Goal: Task Accomplishment & Management: Use online tool/utility

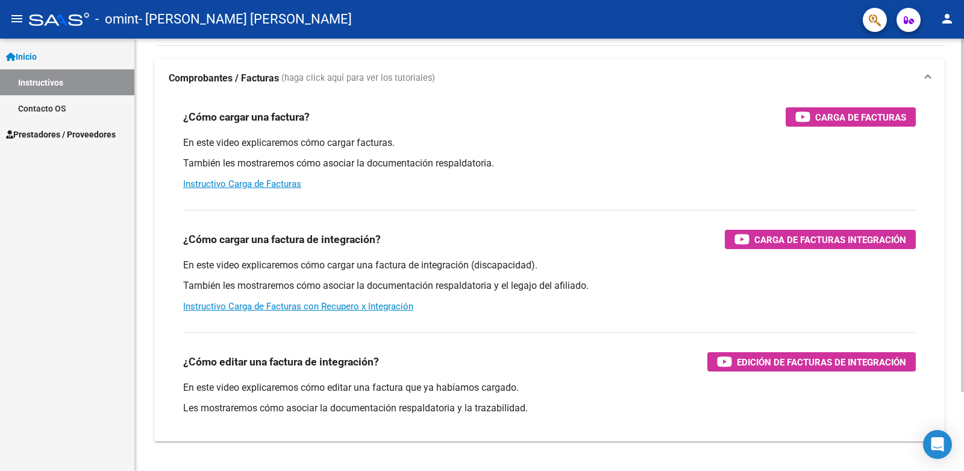
scroll to position [96, 0]
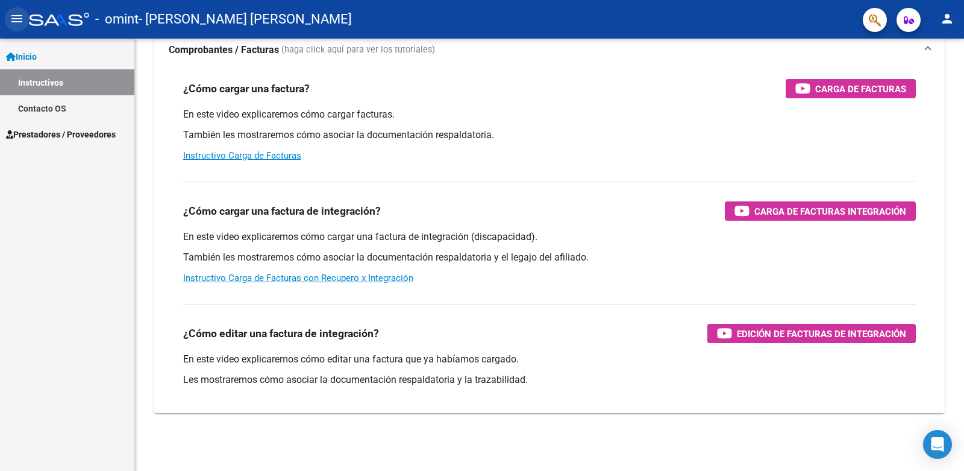
click at [16, 25] on mat-icon "menu" at bounding box center [17, 18] width 14 height 14
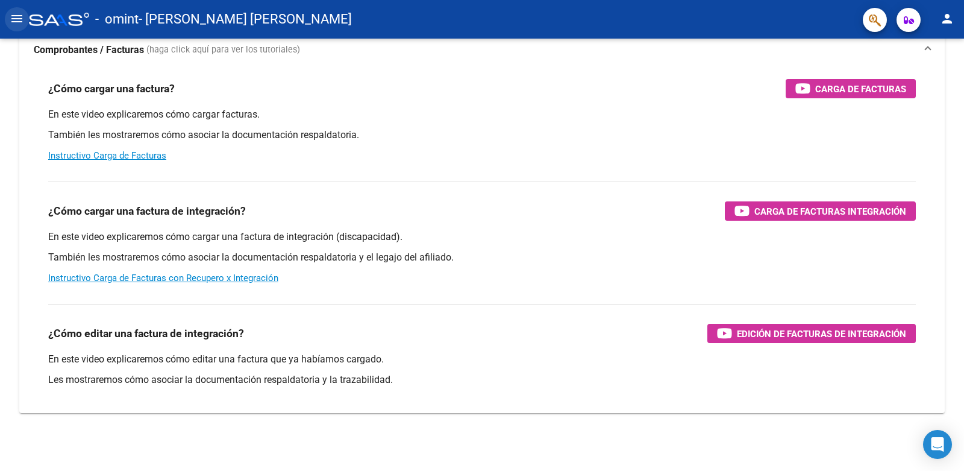
click at [19, 21] on mat-icon "menu" at bounding box center [17, 18] width 14 height 14
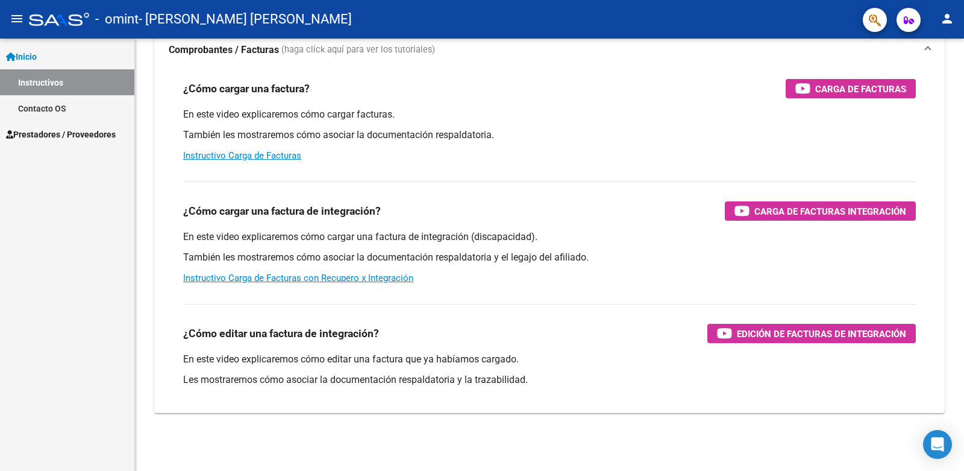
click at [48, 134] on span "Prestadores / Proveedores" at bounding box center [61, 134] width 110 height 13
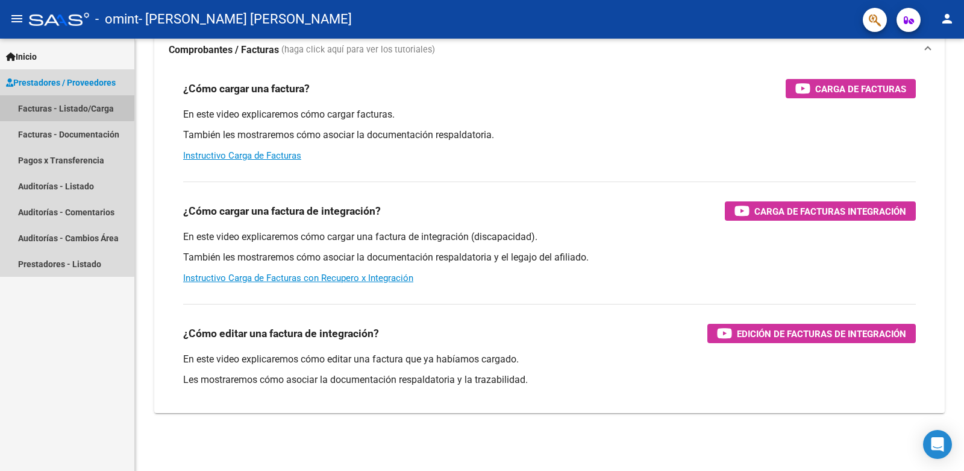
click at [58, 106] on link "Facturas - Listado/Carga" at bounding box center [67, 108] width 134 height 26
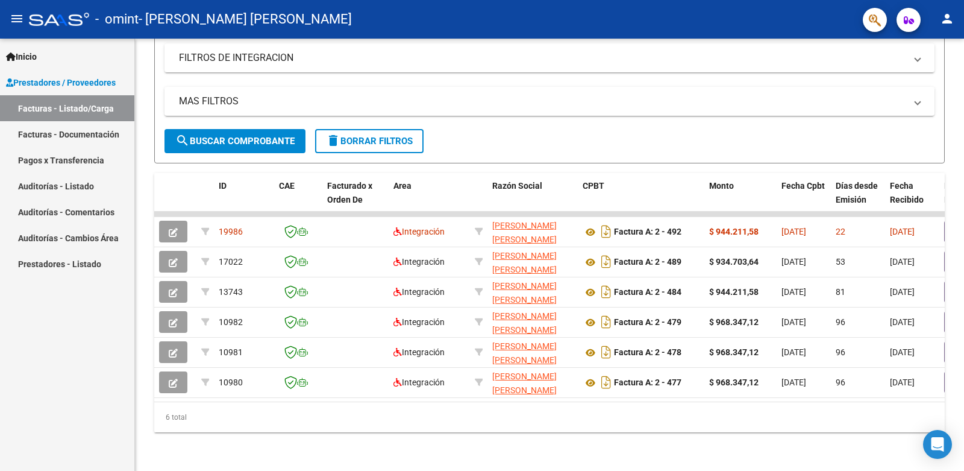
click at [69, 163] on link "Pagos x Transferencia" at bounding box center [67, 160] width 134 height 26
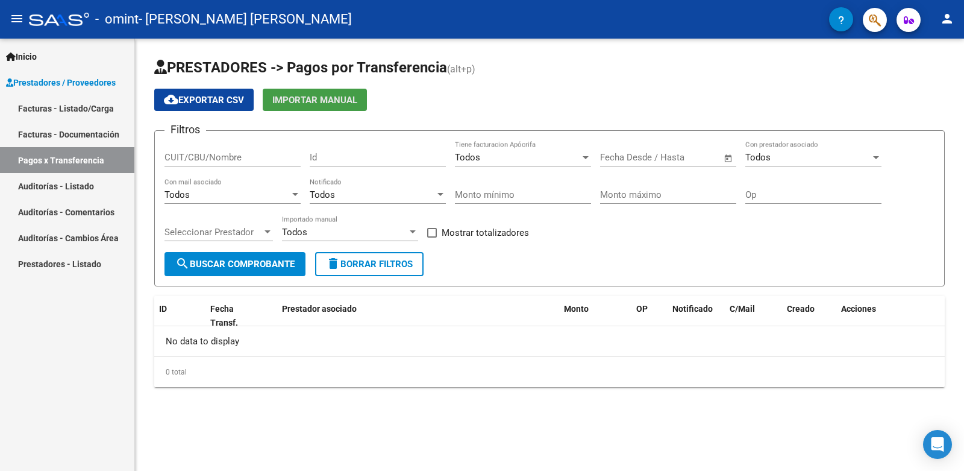
click at [344, 97] on span "Importar Manual" at bounding box center [314, 100] width 85 height 11
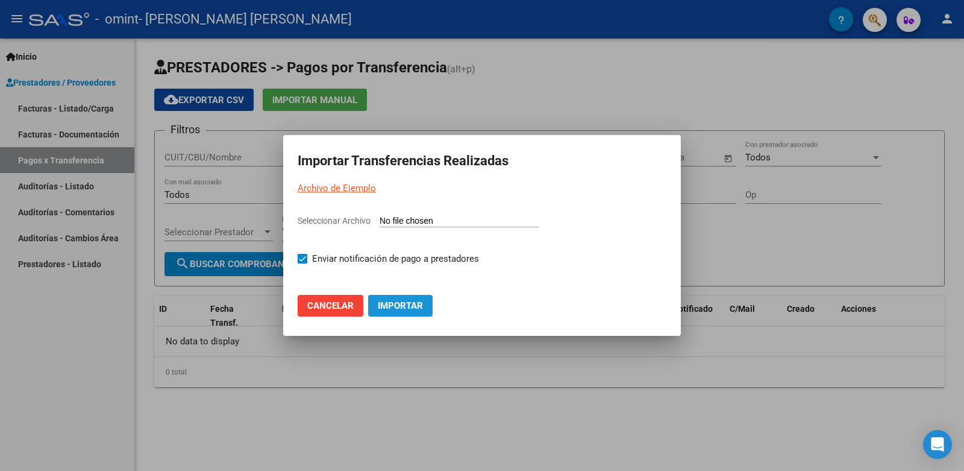
click at [402, 305] on span "Importar" at bounding box center [400, 305] width 45 height 11
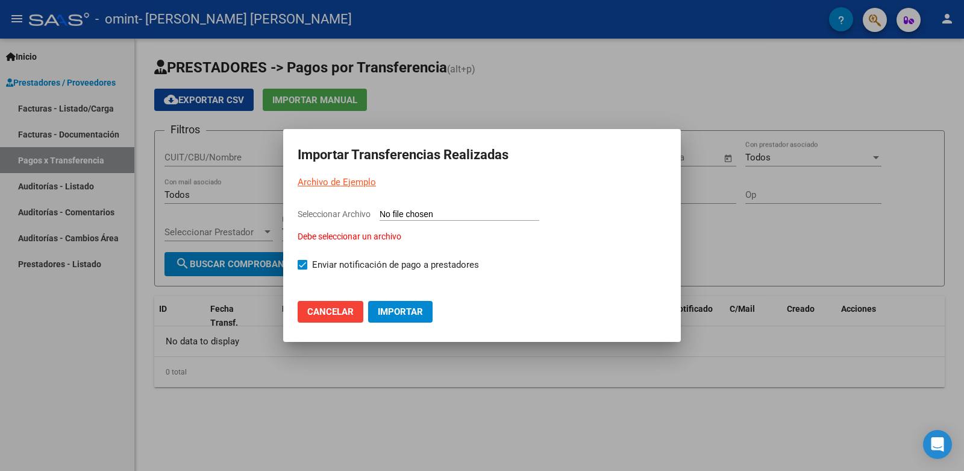
click at [329, 311] on span "Cancelar" at bounding box center [330, 311] width 46 height 11
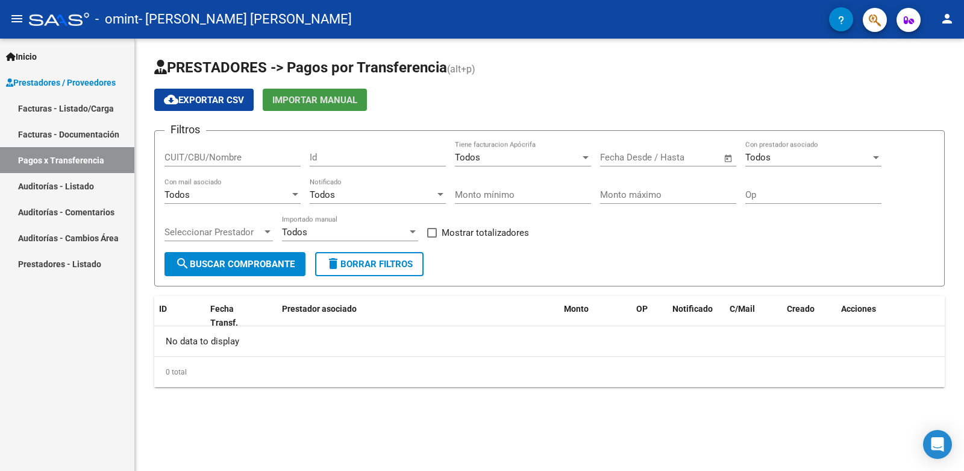
click at [204, 96] on span "cloud_download Exportar CSV" at bounding box center [204, 100] width 80 height 11
click at [64, 107] on link "Facturas - Listado/Carga" at bounding box center [67, 108] width 134 height 26
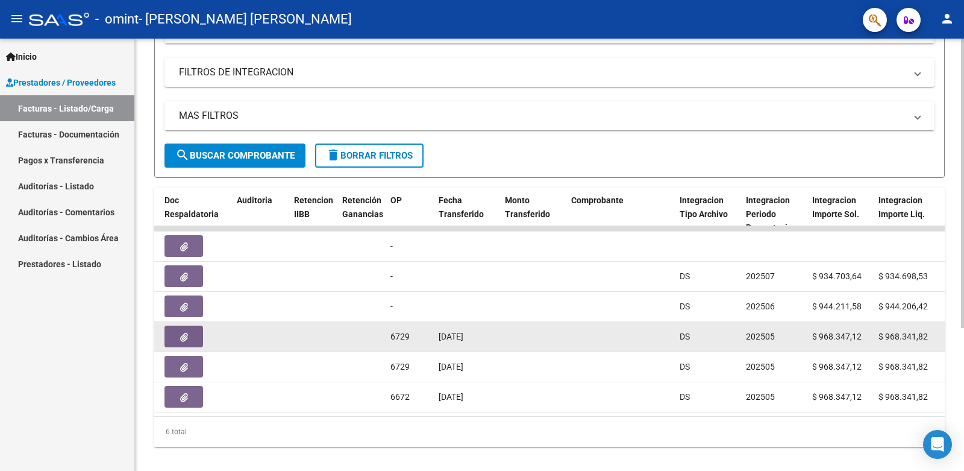
scroll to position [0, 779]
